Goal: Task Accomplishment & Management: Complete application form

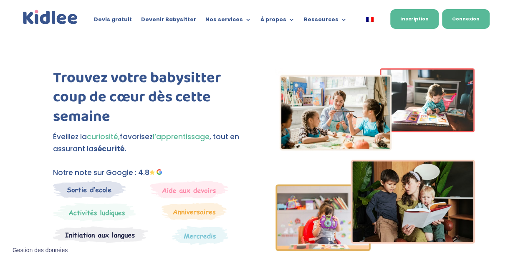
click at [466, 18] on link "Connexion" at bounding box center [466, 19] width 48 height 20
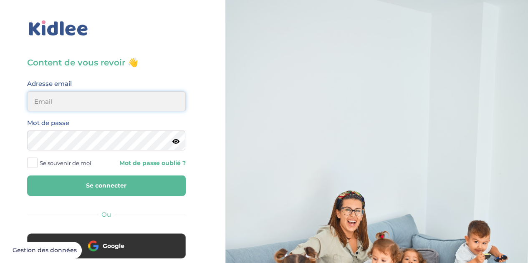
click at [88, 97] on input "email" at bounding box center [106, 101] width 158 height 20
type input "valentine.lee.2013@gmail.com"
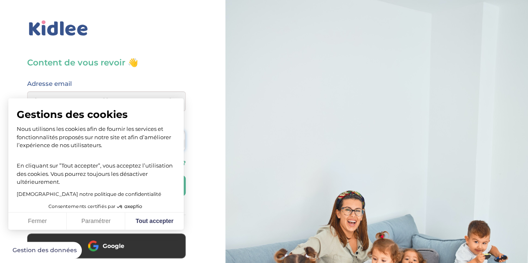
click at [27, 176] on button "Se connecter" at bounding box center [106, 186] width 158 height 20
click at [147, 223] on button "Tout accepter" at bounding box center [154, 222] width 58 height 18
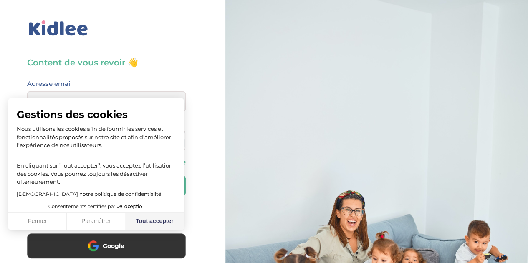
checkbox input "true"
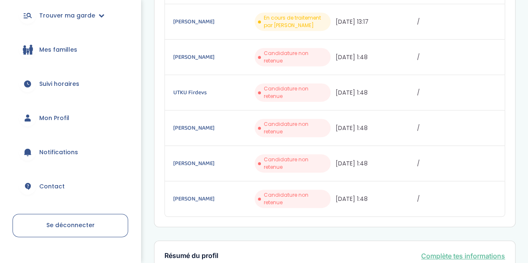
scroll to position [78, 0]
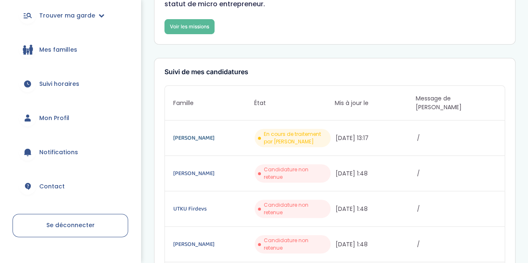
click at [196, 133] on link "[PERSON_NAME]" at bounding box center [212, 137] width 79 height 9
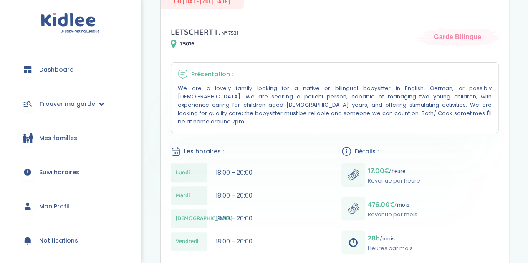
scroll to position [110, 0]
click at [60, 105] on span "Trouver ma garde" at bounding box center [67, 104] width 56 height 9
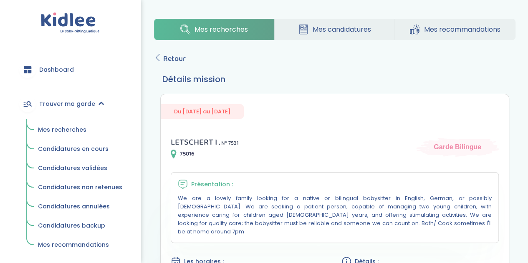
click at [221, 35] on link "Mes recherches" at bounding box center [214, 29] width 120 height 21
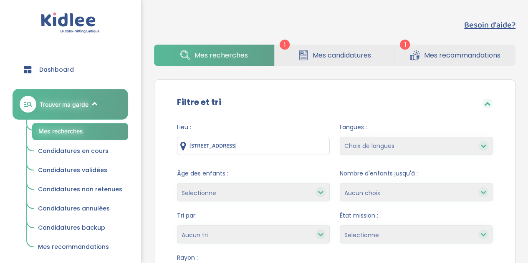
click at [315, 55] on span "Mes candidatures" at bounding box center [341, 55] width 58 height 10
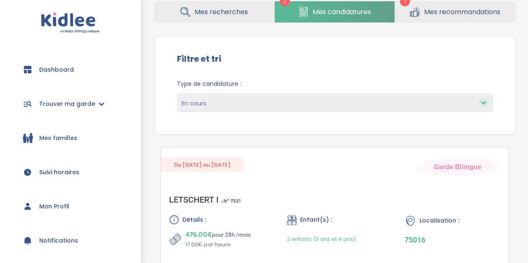
scroll to position [28, 0]
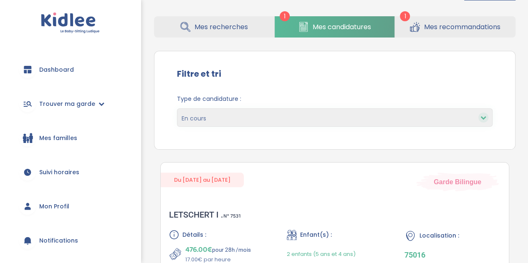
click at [445, 33] on link "Mes recommandations" at bounding box center [454, 26] width 121 height 21
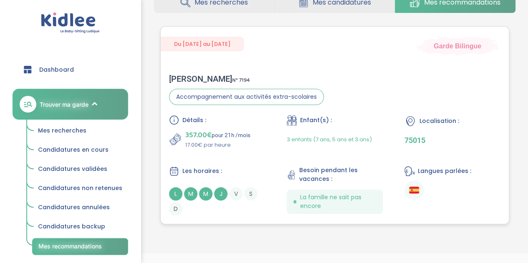
scroll to position [53, 0]
click at [374, 104] on div "[PERSON_NAME] N° 7194 Accompagnement aux activités extra-scolaires Détails : 35…" at bounding box center [335, 144] width 348 height 158
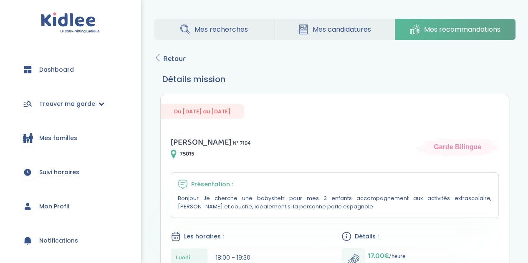
click at [197, 30] on span "Mes recherches" at bounding box center [220, 29] width 53 height 10
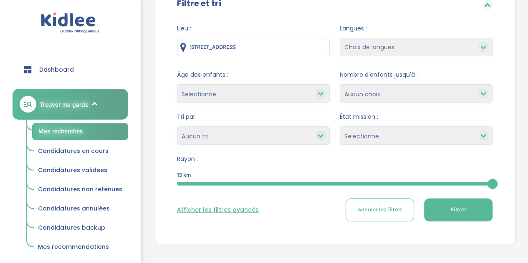
scroll to position [93, 0]
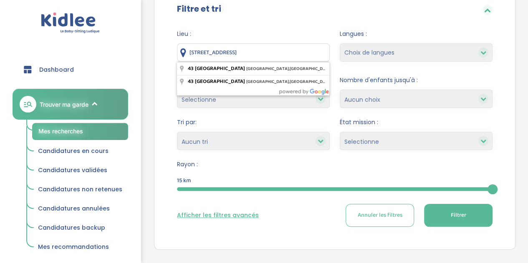
drag, startPoint x: 286, startPoint y: 57, endPoint x: 181, endPoint y: 49, distance: 105.4
click at [181, 49] on div "43 Rue de Tolbiac, Paris, France" at bounding box center [253, 52] width 153 height 18
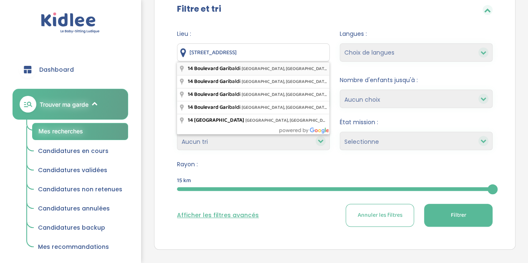
type input "14 Boulevard Garibaldi, Issy-les-Moulineaux, France"
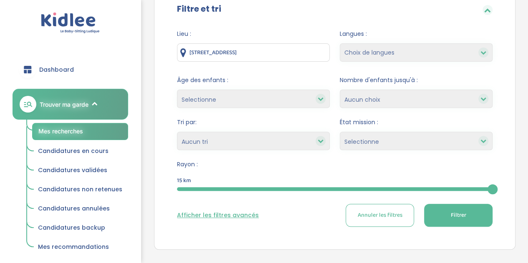
click at [349, 143] on select "Selectionne Nouvelle Mission Peu de candidat.e.s Déjà plusieurs candidat.e.s Pr…" at bounding box center [415, 141] width 153 height 18
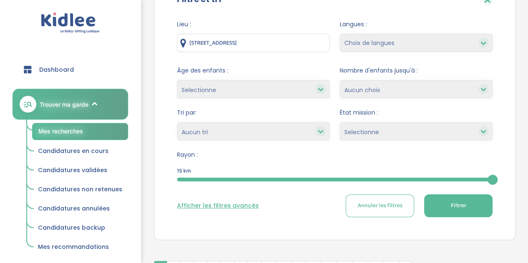
scroll to position [103, 0]
click at [356, 136] on select "Selectionne Nouvelle Mission Peu de candidat.e.s Déjà plusieurs candidat.e.s Pr…" at bounding box center [415, 131] width 153 height 18
select select "Nouvelle Mission"
click at [339, 122] on select "Selectionne Nouvelle Mission Peu de candidat.e.s Déjà plusieurs candidat.e.s Pr…" at bounding box center [415, 131] width 153 height 18
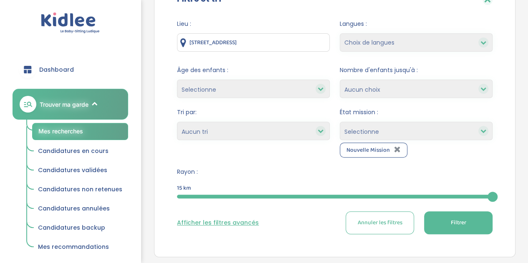
click at [383, 130] on select "Selectionne Nouvelle Mission Peu de candidat.e.s Déjà plusieurs candidat.e.s Pr…" at bounding box center [415, 131] width 153 height 18
select select "Peu de candidat.e.s"
click at [339, 122] on select "Selectionne Nouvelle Mission Peu de candidat.e.s Déjà plusieurs candidat.e.s Pr…" at bounding box center [415, 131] width 153 height 18
select select
click at [353, 93] on select "1 2 3 4 Aucun choix" at bounding box center [415, 89] width 153 height 18
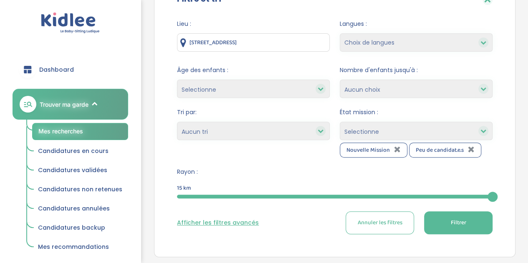
select select "2"
click at [339, 80] on select "1 2 3 4 Aucun choix" at bounding box center [415, 89] width 153 height 18
click at [281, 83] on select "Selectionne moins de 3 ans entre 3 et 6 ans plus de 6 ans" at bounding box center [253, 89] width 153 height 18
click at [254, 68] on span "Âge des enfants :" at bounding box center [253, 70] width 153 height 9
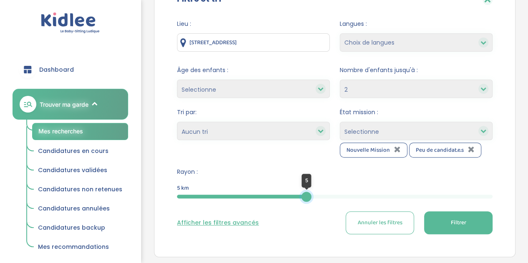
drag, startPoint x: 487, startPoint y: 197, endPoint x: 306, endPoint y: 202, distance: 180.6
click at [306, 202] on form "Lieu : 14 Boulevard Garibaldi, Issy-les-Moulineaux, France Langues : Choix de l…" at bounding box center [334, 127] width 315 height 215
click at [442, 225] on button "Filtrer" at bounding box center [458, 222] width 68 height 23
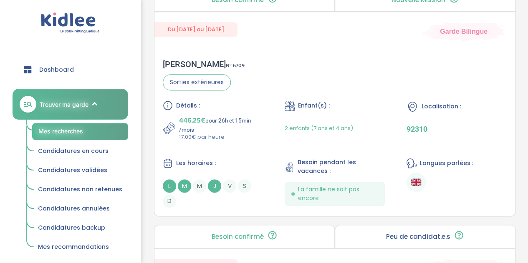
scroll to position [420, 0]
drag, startPoint x: 322, startPoint y: 81, endPoint x: 224, endPoint y: 211, distance: 162.2
click at [224, 211] on div "Chloé B . N° 6709 Sorties extérieures Détails : 446.25€ pour 26h et 15min /mois…" at bounding box center [334, 132] width 360 height 165
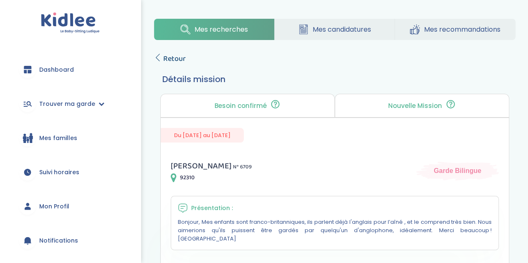
click at [170, 60] on span "Retour" at bounding box center [174, 59] width 23 height 12
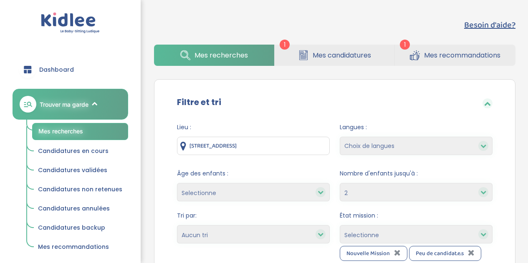
select select "2"
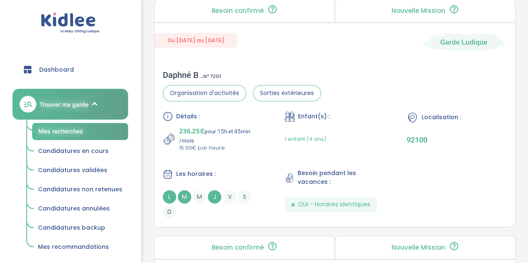
scroll to position [2046, 0]
click at [234, 148] on div "Détails : 236.25€ pour 15h et 45min /mois 15.00€ par heure Enfant(s) : 1 enfant…" at bounding box center [335, 164] width 344 height 107
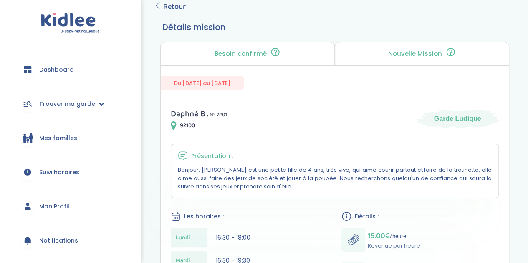
scroll to position [53, 0]
click at [169, 7] on span "Retour" at bounding box center [174, 6] width 23 height 12
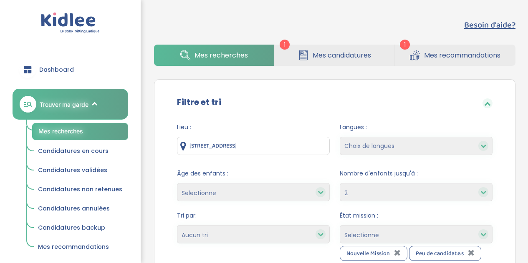
select select "2"
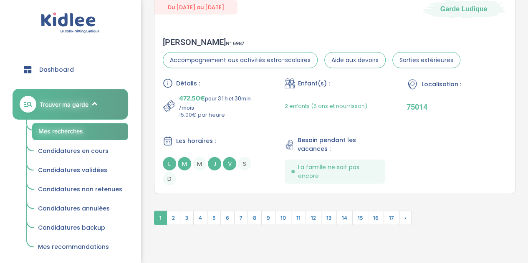
scroll to position [2576, 0]
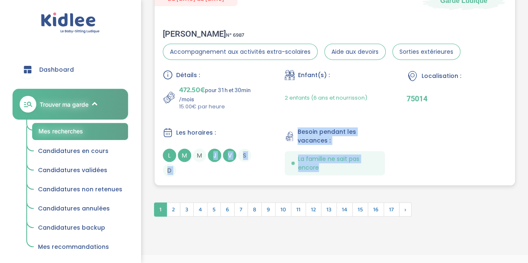
drag, startPoint x: 208, startPoint y: 176, endPoint x: 210, endPoint y: 137, distance: 38.4
click at [210, 137] on div "Besoin non confirmé La famille a publié son besoin mais n’a pas encore eu d'éch…" at bounding box center [335, 75] width 374 height 237
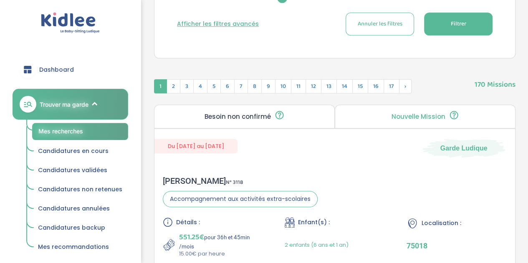
scroll to position [303, 0]
click at [174, 85] on span "2" at bounding box center [173, 86] width 14 height 14
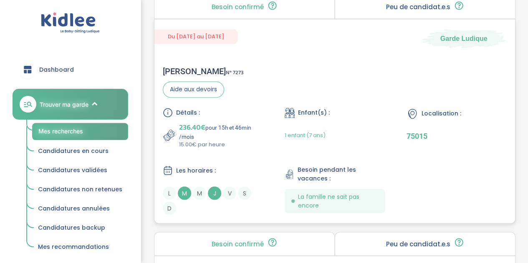
scroll to position [651, 0]
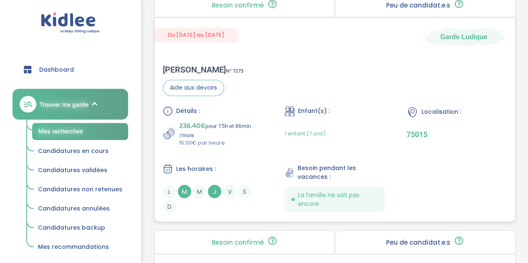
click at [234, 142] on p "15.00€ par heure" at bounding box center [221, 142] width 84 height 8
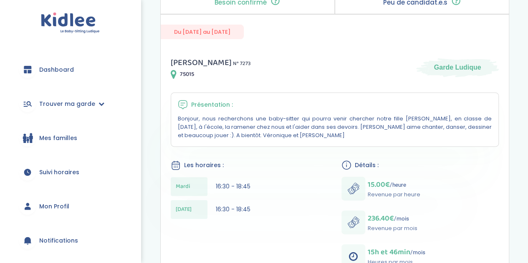
scroll to position [31, 0]
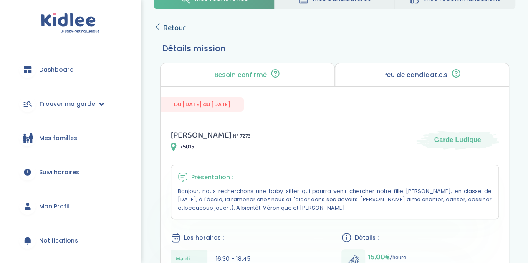
click at [157, 32] on link "Retour" at bounding box center [170, 28] width 32 height 12
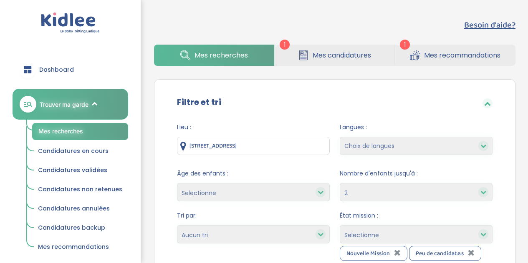
select select "2"
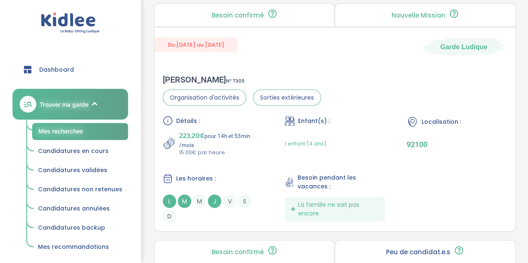
scroll to position [1093, 0]
click at [219, 158] on div "Détails : 223.20€ pour 14h et 53min /mois 15.00€ par heure Enfant(s) : 1 enfant…" at bounding box center [335, 169] width 344 height 107
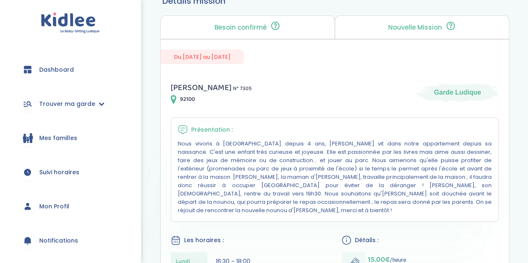
scroll to position [43, 0]
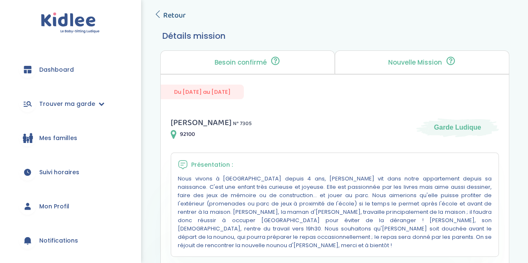
click at [172, 15] on span "Retour" at bounding box center [174, 16] width 23 height 12
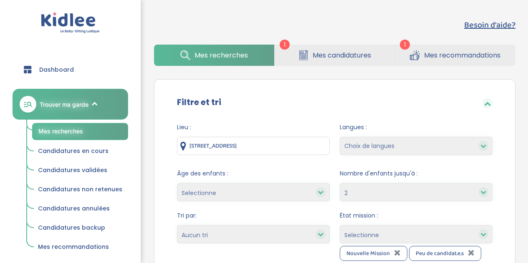
select select "2"
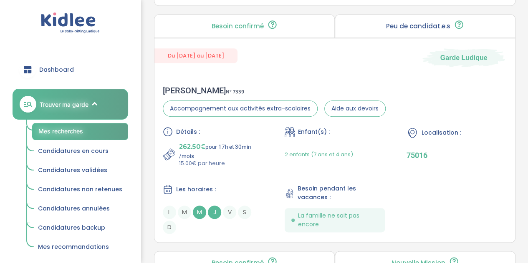
scroll to position [1981, 0]
click at [219, 147] on p "262.50€ pour 17h et 30min /mois" at bounding box center [221, 150] width 84 height 18
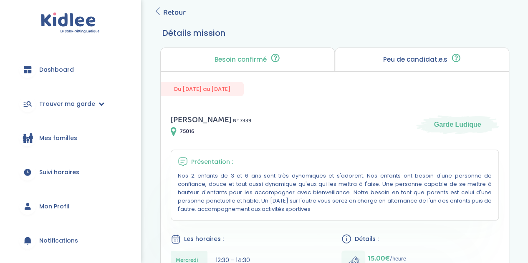
scroll to position [46, 0]
click at [169, 14] on span "Retour" at bounding box center [174, 13] width 23 height 12
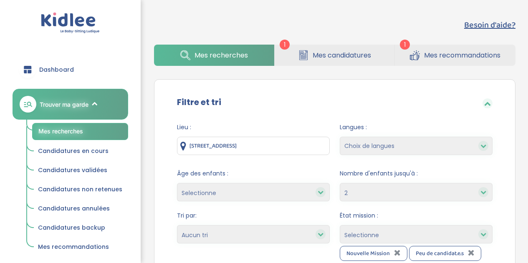
select select "2"
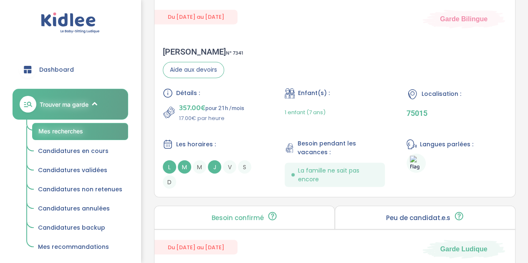
scroll to position [2259, 0]
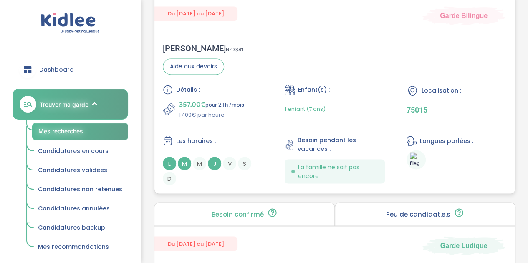
click at [231, 128] on div "Détails : 357.00€ pour 21h /mois 17.00€ par heure Enfant(s) : 1 enfant (7 ans) …" at bounding box center [335, 135] width 344 height 100
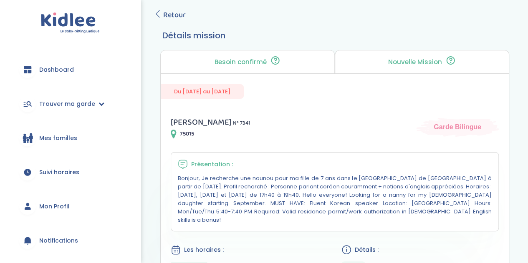
scroll to position [35, 0]
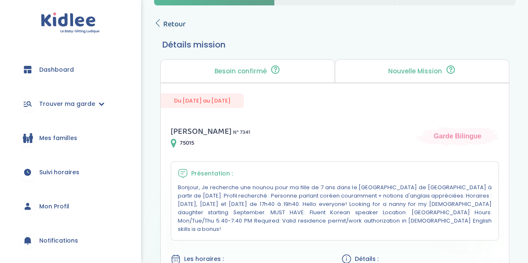
click at [172, 20] on span "Retour" at bounding box center [174, 24] width 23 height 12
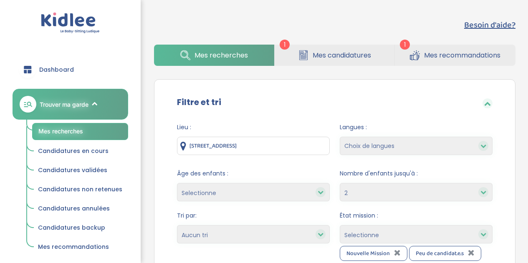
select select "2"
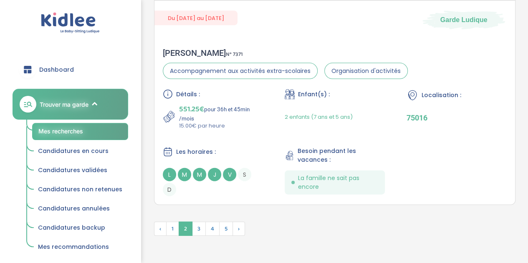
scroll to position [2485, 0]
click at [199, 221] on span "3" at bounding box center [199, 228] width 14 height 14
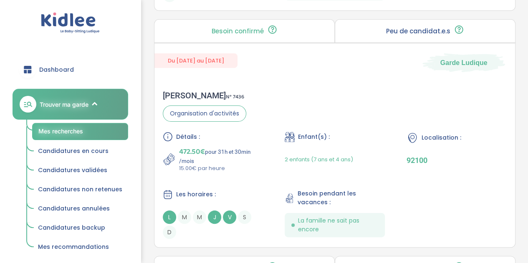
scroll to position [1566, 0]
click at [263, 161] on div "Détails : 472.50€ pour 31h et 30min /mois 15.00€ par heure Enfant(s) : 2 enfant…" at bounding box center [335, 184] width 344 height 107
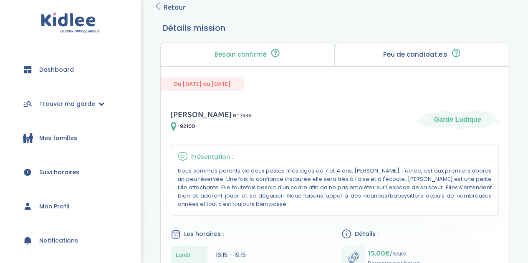
scroll to position [51, 0]
click at [173, 12] on span "Retour" at bounding box center [174, 8] width 23 height 12
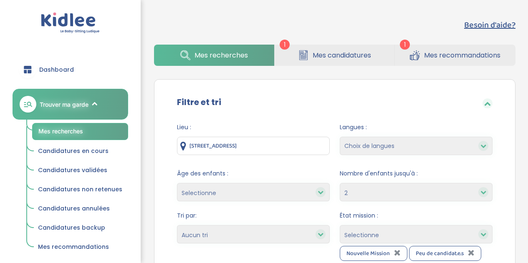
select select "2"
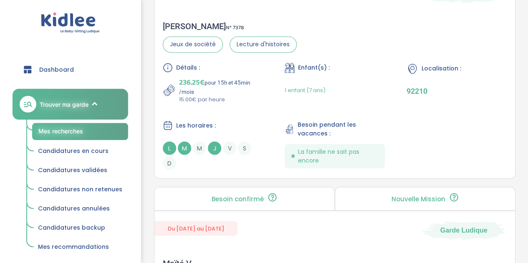
scroll to position [667, 0]
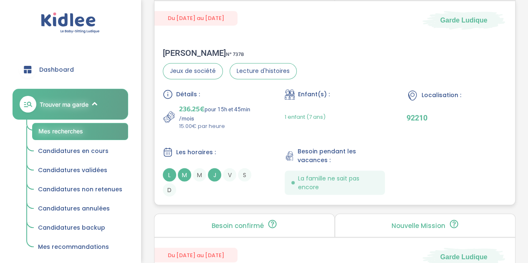
click at [255, 132] on div "Détails : 236.25€ pour 15h et 45min /mois 15.00€ par heure Enfant(s) : 1 enfant…" at bounding box center [335, 142] width 344 height 107
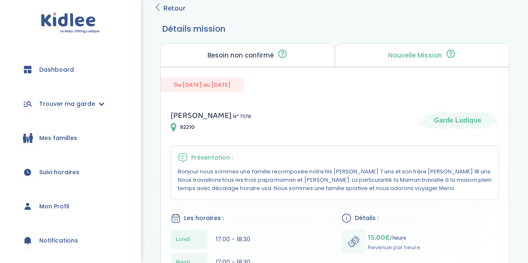
scroll to position [50, 0]
click at [166, 13] on span "Retour" at bounding box center [174, 9] width 23 height 12
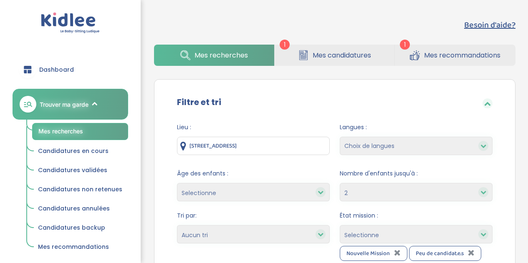
select select "2"
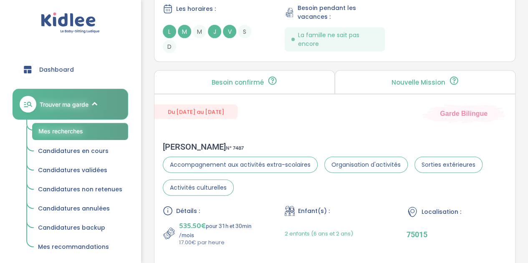
scroll to position [2588, 0]
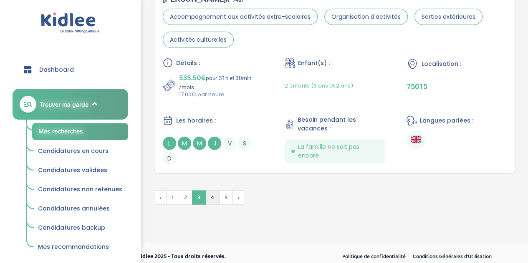
click at [208, 193] on span "4" at bounding box center [212, 198] width 14 height 14
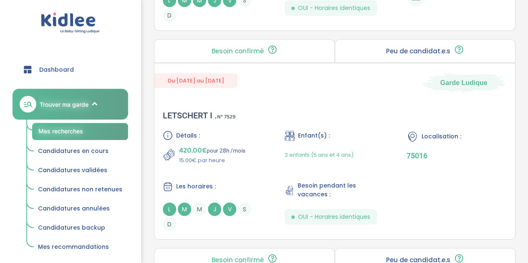
scroll to position [1519, 0]
click at [271, 125] on div "LETSCHERT I . N° 7529 Détails : 420.00€ pour 28h /mois 15.00€ par heure Enfant(…" at bounding box center [334, 170] width 360 height 137
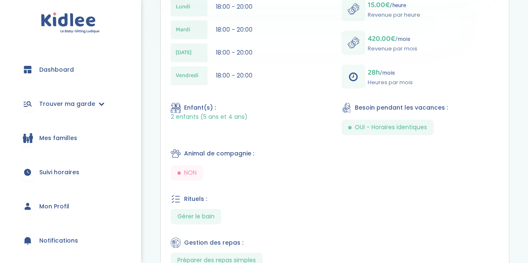
scroll to position [385, 0]
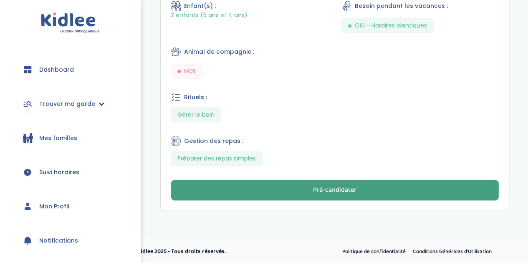
click at [341, 190] on div "Pré-candidater" at bounding box center [334, 191] width 43 height 10
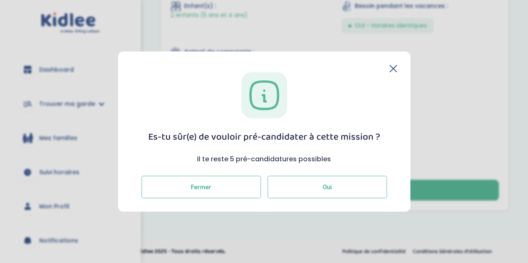
click at [331, 188] on span "Oui" at bounding box center [326, 187] width 9 height 8
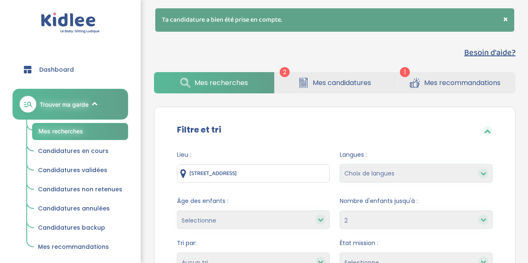
select select "2"
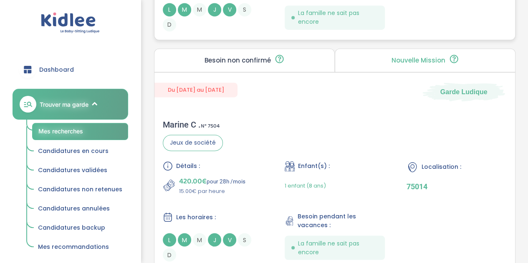
scroll to position [634, 0]
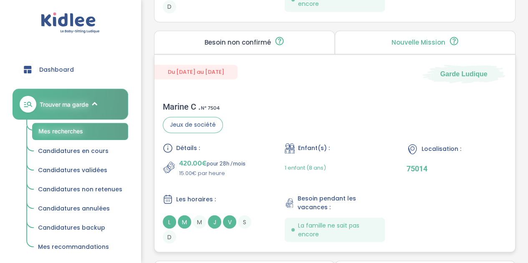
click at [269, 135] on div "Marine C . N° 7504 Jeux de société Détails : 420.00€ pour 28h /mois 15.00€ par …" at bounding box center [334, 172] width 360 height 158
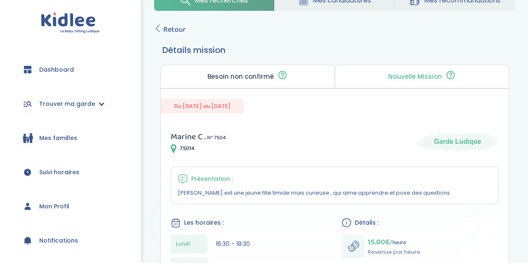
scroll to position [28, 0]
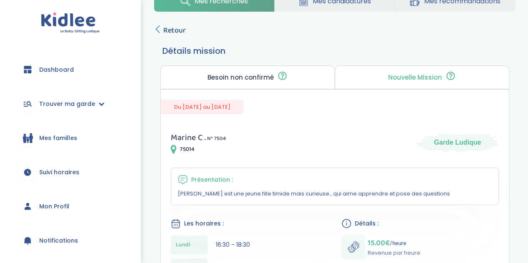
click at [178, 30] on span "Retour" at bounding box center [174, 31] width 23 height 12
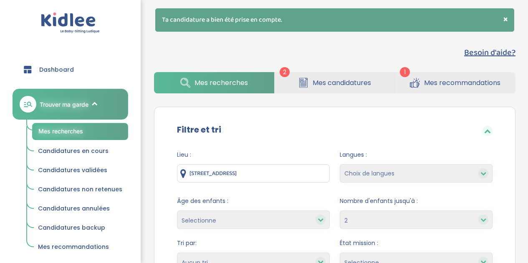
select select "2"
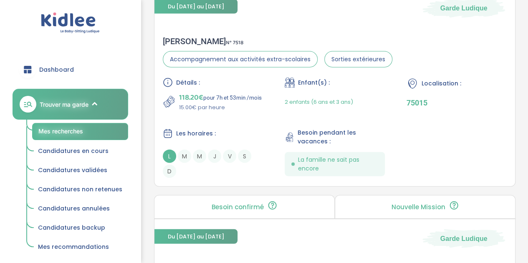
scroll to position [930, 0]
click at [253, 127] on div "Détails : 118.20€ pour 7h et 53min /mois 15.00€ par heure Enfant(s) : 2 enfants…" at bounding box center [335, 127] width 344 height 100
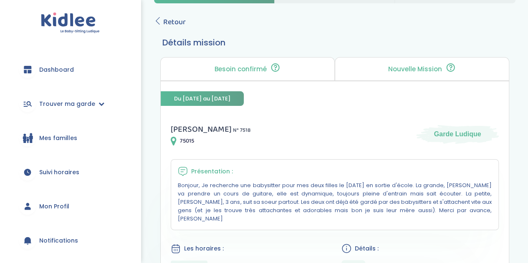
scroll to position [12, 0]
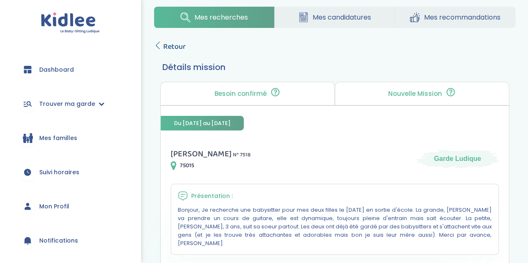
click at [180, 48] on span "Retour" at bounding box center [174, 47] width 23 height 12
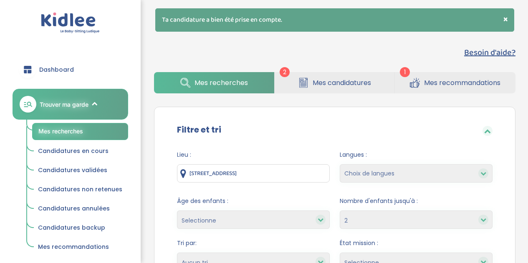
select select "2"
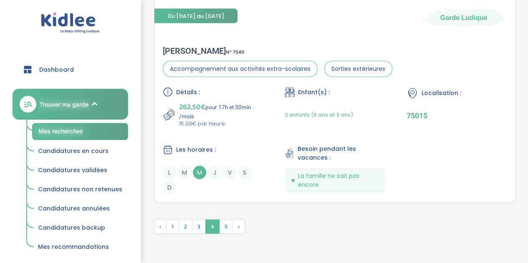
scroll to position [2538, 0]
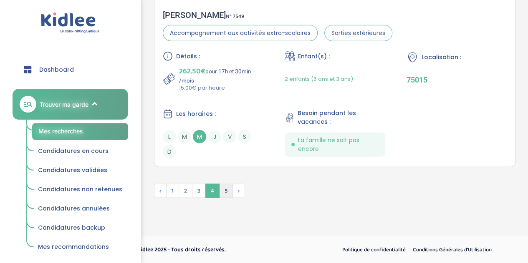
click at [222, 192] on span "5" at bounding box center [226, 191] width 14 height 14
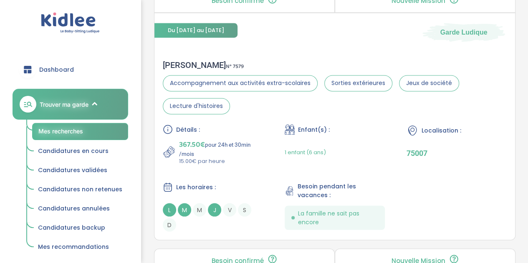
scroll to position [678, 0]
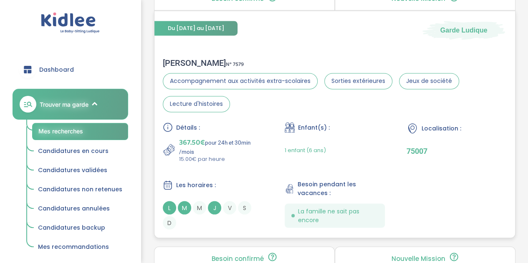
click at [249, 170] on div "Détails : 367.50€ pour 24h et 30min /mois 15.00€ par heure Enfant(s) : 1 enfant…" at bounding box center [335, 175] width 344 height 107
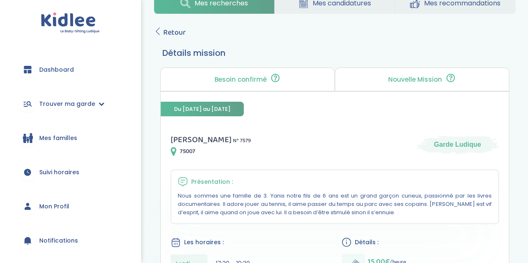
scroll to position [21, 0]
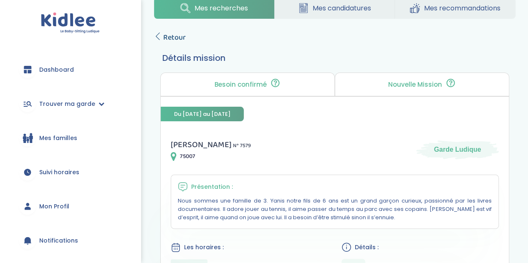
click at [176, 36] on span "Retour" at bounding box center [174, 38] width 23 height 12
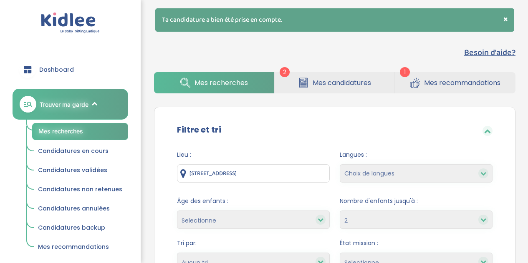
select select "2"
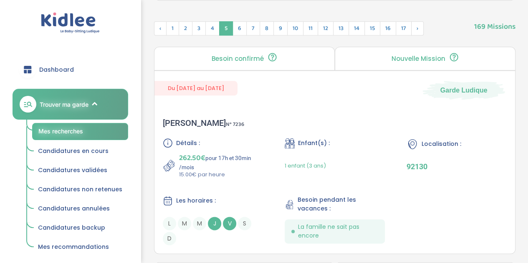
scroll to position [387, 0]
click at [234, 103] on div "Du [DATE] au [DATE] Garde [PERSON_NAME] N° 7236 Détails : 262.50€ pour 17h et 3…" at bounding box center [334, 162] width 361 height 183
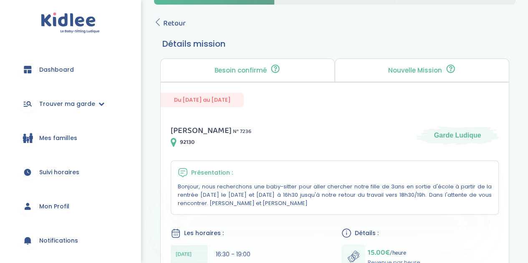
scroll to position [35, 0]
click at [173, 21] on span "Retour" at bounding box center [174, 24] width 23 height 12
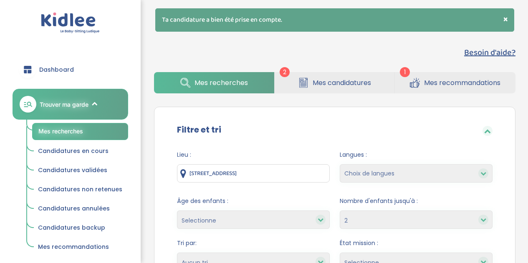
select select "2"
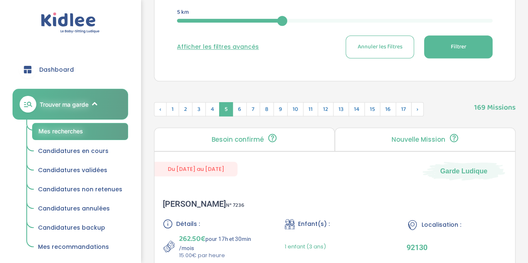
scroll to position [307, 0]
click at [243, 106] on span "6" at bounding box center [239, 109] width 14 height 14
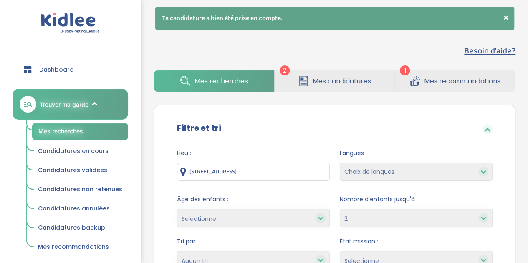
scroll to position [0, 0]
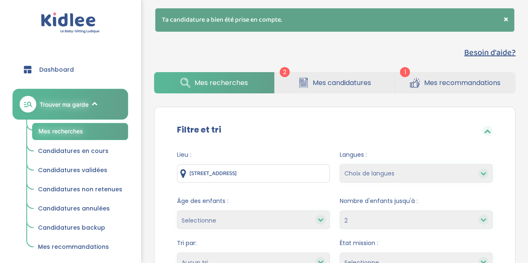
click at [337, 83] on span "Mes candidatures" at bounding box center [341, 83] width 58 height 10
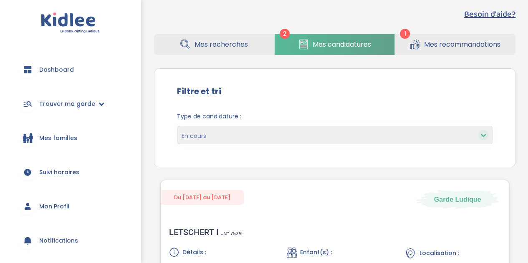
scroll to position [10, 0]
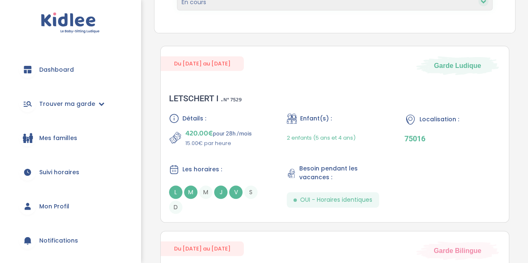
scroll to position [156, 0]
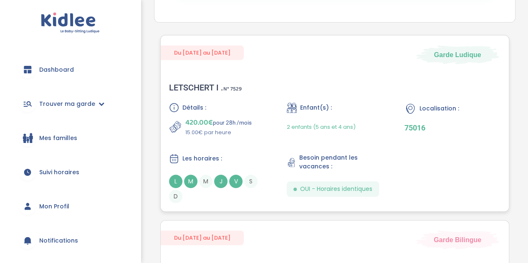
click at [267, 119] on div "Détails : 420.00€ pour 28h /mois 15.00€ par heure Enfant(s) : 2 enfants (5 ans …" at bounding box center [334, 153] width 331 height 100
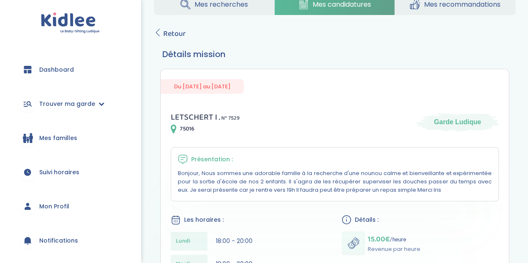
scroll to position [25, 0]
click at [161, 30] on icon at bounding box center [158, 32] width 8 height 8
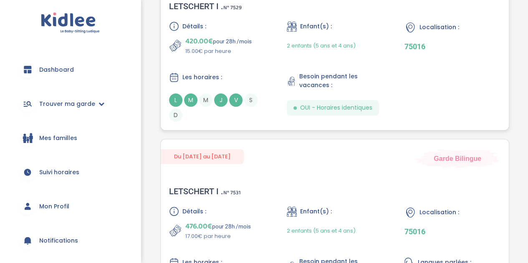
scroll to position [237, 0]
click at [263, 188] on div "LETSCHERT I . N° 7531 Détails : 476.00€ pour 28h /mois 17.00€ par heure Enfant(…" at bounding box center [335, 246] width 348 height 137
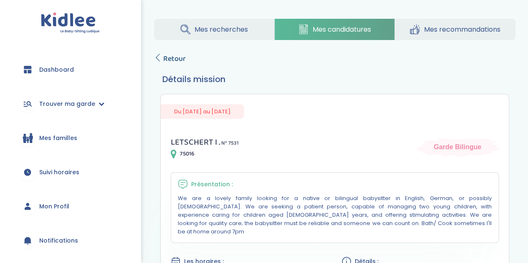
click at [170, 61] on span "Retour" at bounding box center [174, 59] width 23 height 12
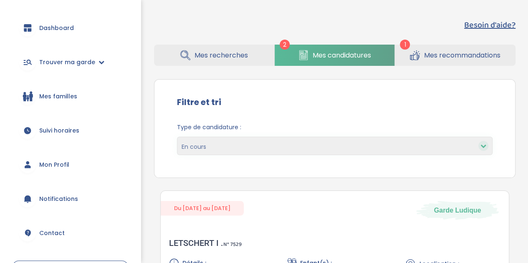
scroll to position [29, 0]
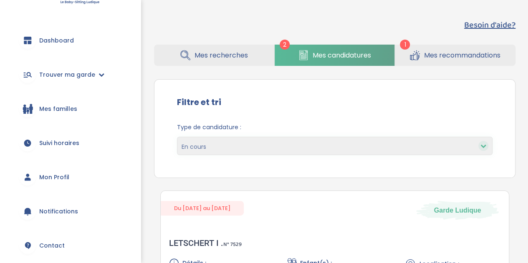
click at [65, 138] on link "Suivi horaires" at bounding box center [71, 143] width 116 height 30
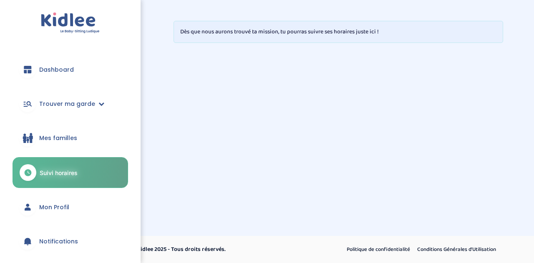
click at [60, 68] on span "Dashboard" at bounding box center [56, 69] width 35 height 9
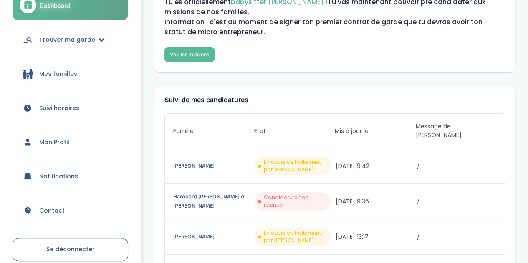
scroll to position [50, 0]
click at [214, 161] on link "Iris LETSCHERT" at bounding box center [212, 165] width 79 height 9
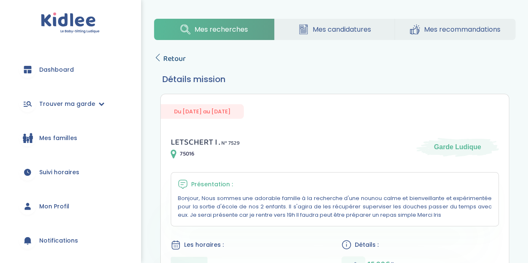
click at [162, 56] on link "Retour" at bounding box center [170, 59] width 32 height 12
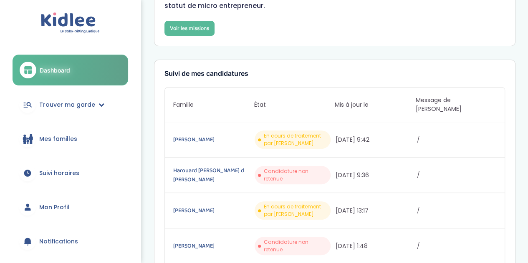
scroll to position [81, 0]
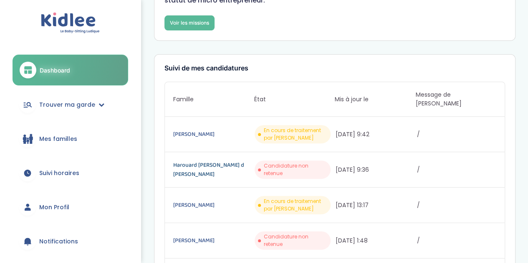
click at [193, 161] on link "Harouard [PERSON_NAME] d [PERSON_NAME]" at bounding box center [212, 170] width 79 height 18
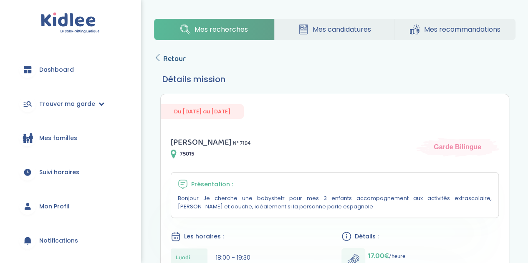
click at [174, 58] on span "Retour" at bounding box center [174, 59] width 23 height 12
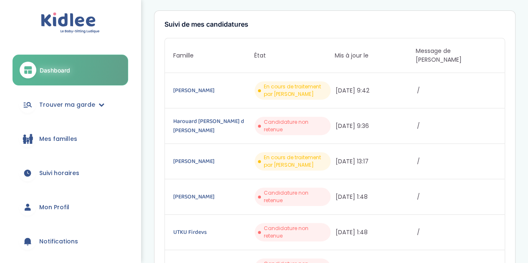
scroll to position [124, 0]
click at [201, 118] on link "Harouard de Suarez d Aulan Alexia" at bounding box center [212, 127] width 79 height 18
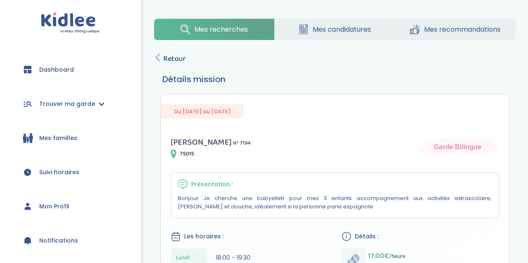
click at [162, 60] on link "Retour" at bounding box center [170, 59] width 32 height 12
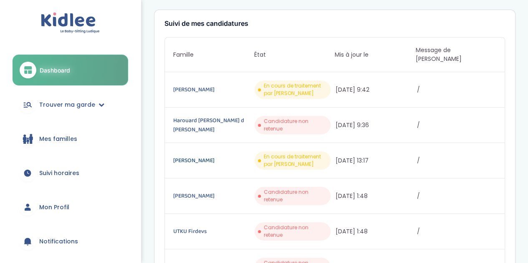
click at [191, 156] on link "[PERSON_NAME]" at bounding box center [212, 160] width 79 height 9
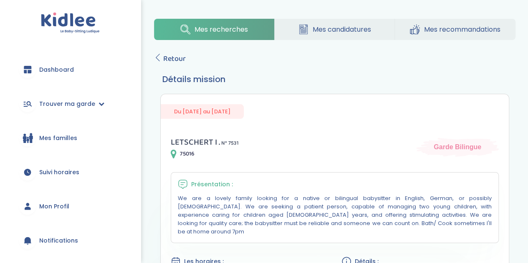
click at [61, 21] on img at bounding box center [70, 23] width 59 height 21
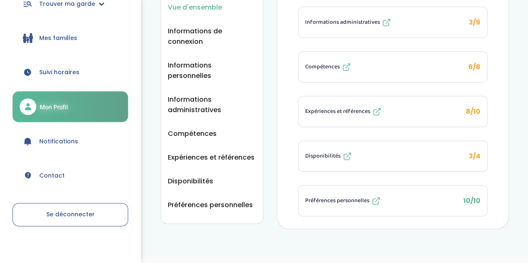
scroll to position [104, 0]
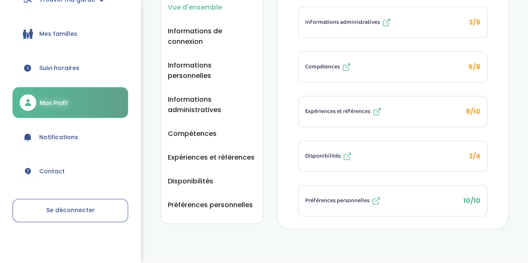
click at [57, 169] on span "Contact" at bounding box center [51, 171] width 25 height 9
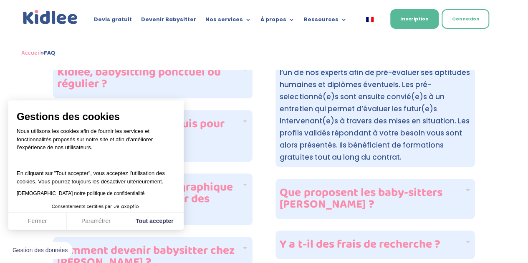
scroll to position [292, 0]
click at [138, 220] on button "Tout accepter" at bounding box center [154, 222] width 58 height 18
checkbox input "true"
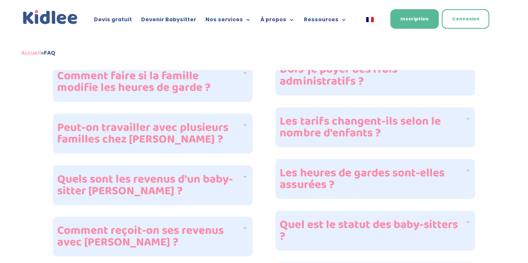
click at [112, 122] on h4 "Peut-on travailler avec plusieurs familles chez [PERSON_NAME] ?" at bounding box center [149, 133] width 184 height 23
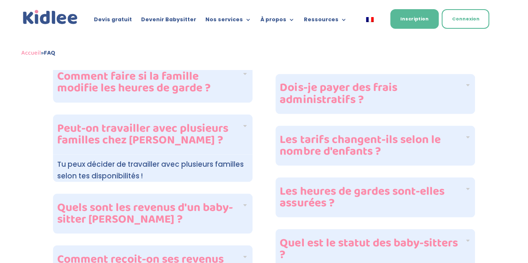
scroll to position [693, 0]
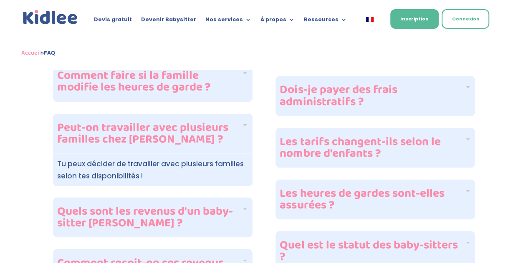
click at [113, 122] on h4 "Peut-on travailler avec plusieurs familles chez [PERSON_NAME] ?" at bounding box center [149, 133] width 184 height 23
click at [248, 113] on div "Peut-on travailler avec plusieurs familles chez [PERSON_NAME] ?" at bounding box center [152, 133] width 199 height 40
click at [243, 113] on div "Peut-on travailler avec plusieurs familles chez [PERSON_NAME] ?" at bounding box center [152, 133] width 199 height 40
click at [103, 122] on h4 "Peut-on travailler avec plusieurs familles chez [PERSON_NAME] ?" at bounding box center [149, 133] width 184 height 23
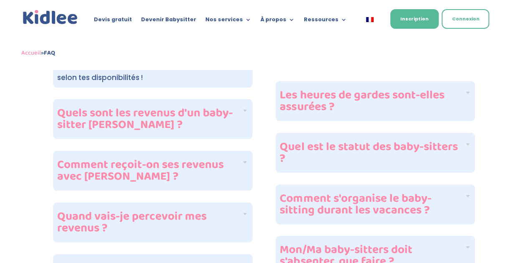
click at [91, 108] on h4 "Quels sont les revenus d'un baby-sitter [PERSON_NAME] ?" at bounding box center [149, 119] width 184 height 23
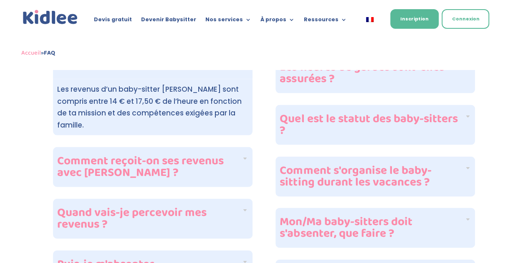
scroll to position [836, 0]
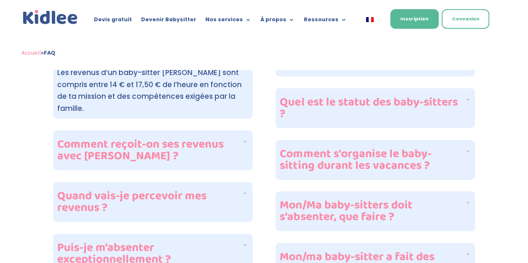
click at [88, 139] on h4 "Comment reçoit-on ses revenus avec [PERSON_NAME] ?" at bounding box center [149, 150] width 184 height 23
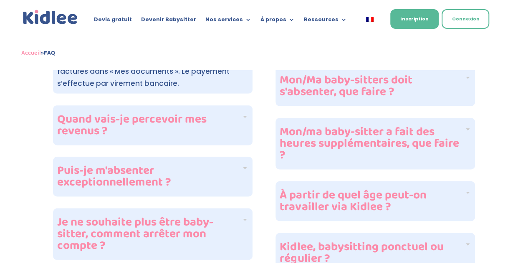
scroll to position [961, 0]
click at [78, 216] on h4 "Je ne souhaite plus être baby-sitter, comment arrêter mon compte ?" at bounding box center [149, 233] width 184 height 35
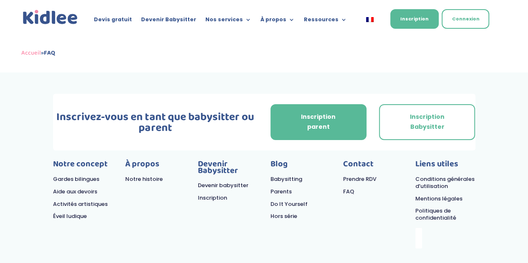
scroll to position [1341, 0]
